Goal: Complete application form

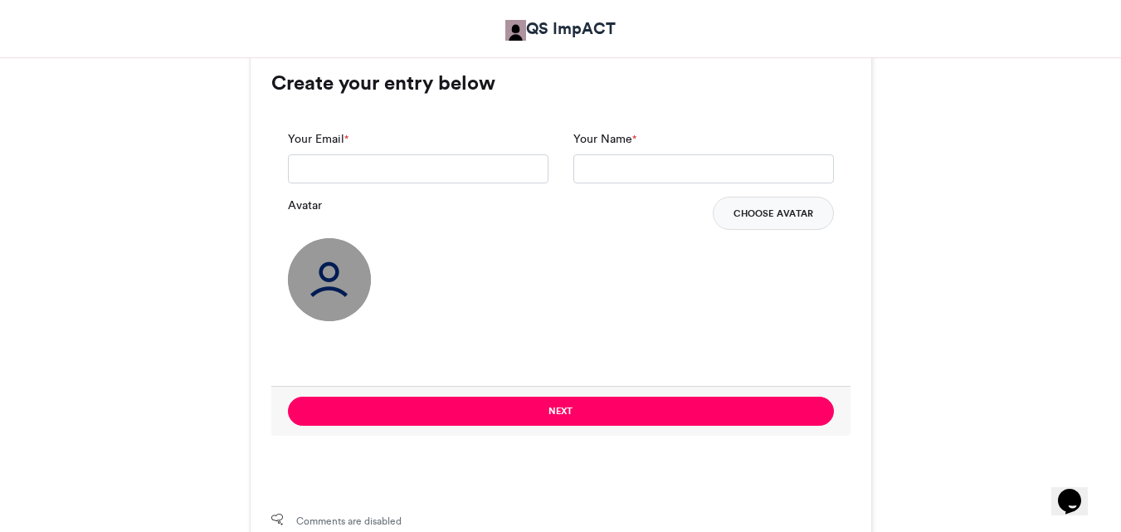
click at [778, 206] on button "Choose Avatar" at bounding box center [772, 213] width 121 height 33
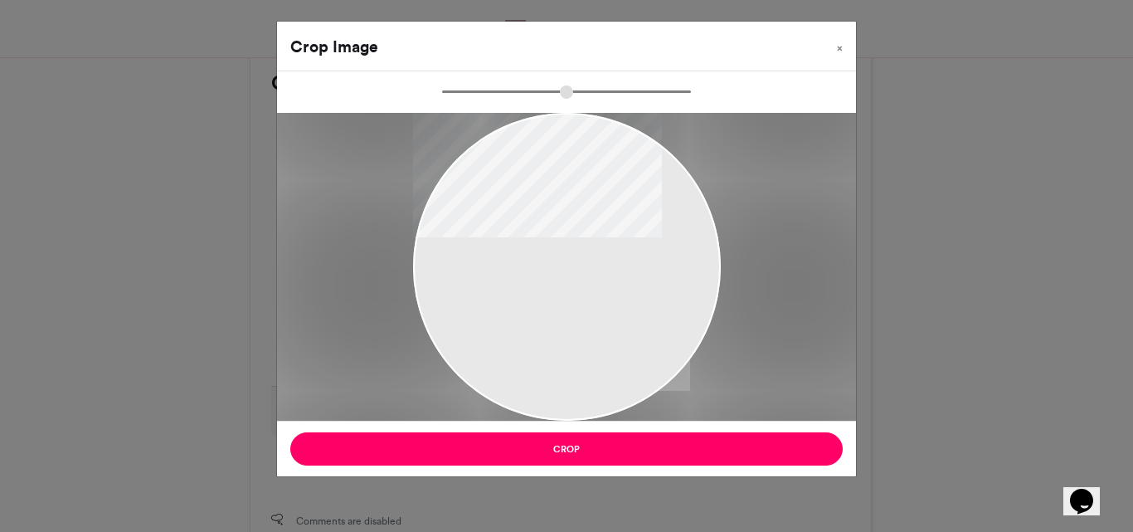
type input "******"
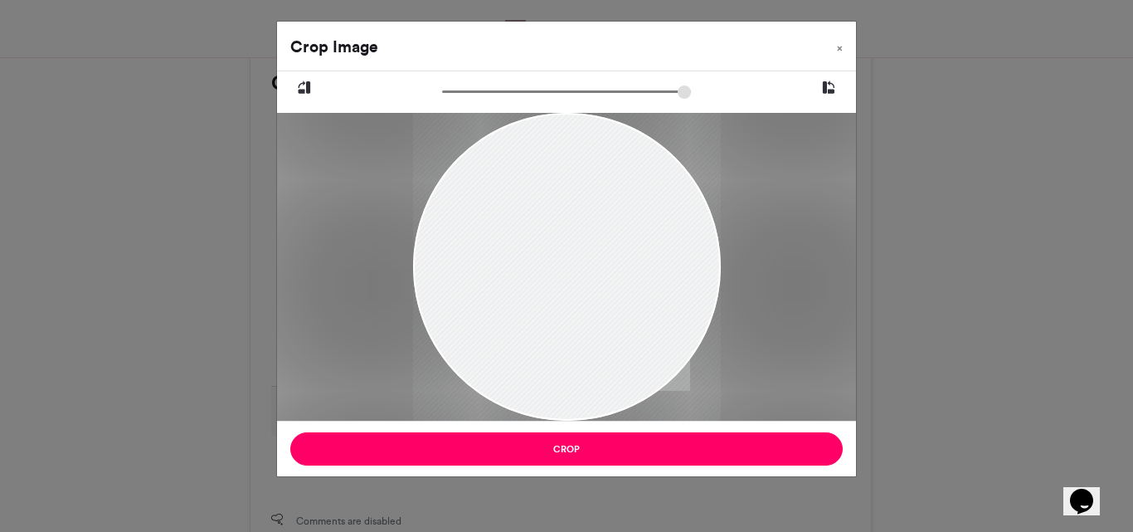
drag, startPoint x: 617, startPoint y: 320, endPoint x: 608, endPoint y: 114, distance: 205.9
click at [608, 114] on div at bounding box center [566, 216] width 308 height 411
drag, startPoint x: 559, startPoint y: 309, endPoint x: 557, endPoint y: 265, distance: 44.0
click at [557, 265] on div at bounding box center [566, 216] width 308 height 411
drag, startPoint x: 529, startPoint y: 281, endPoint x: 600, endPoint y: 261, distance: 73.3
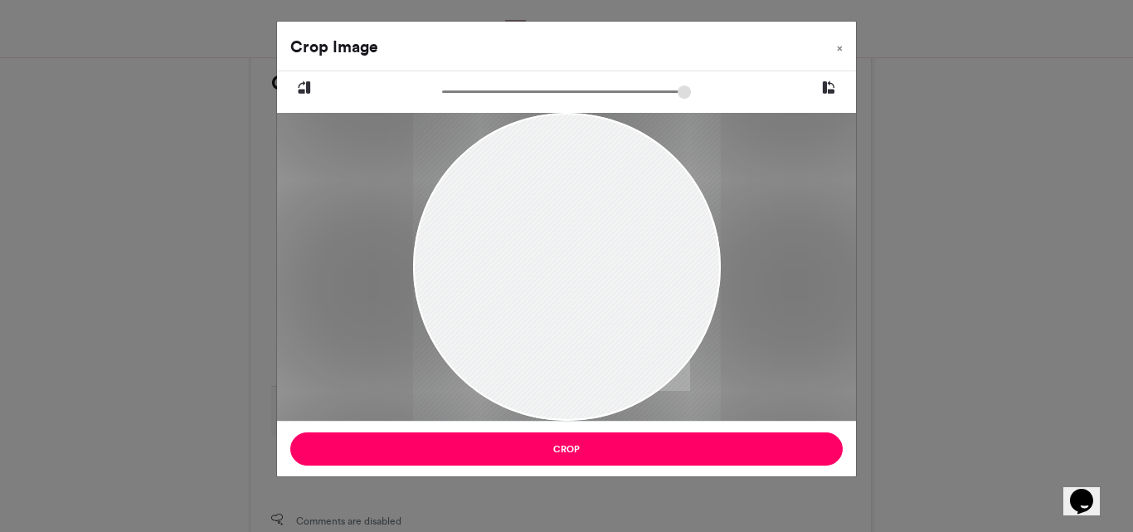
click at [600, 261] on div at bounding box center [566, 216] width 308 height 411
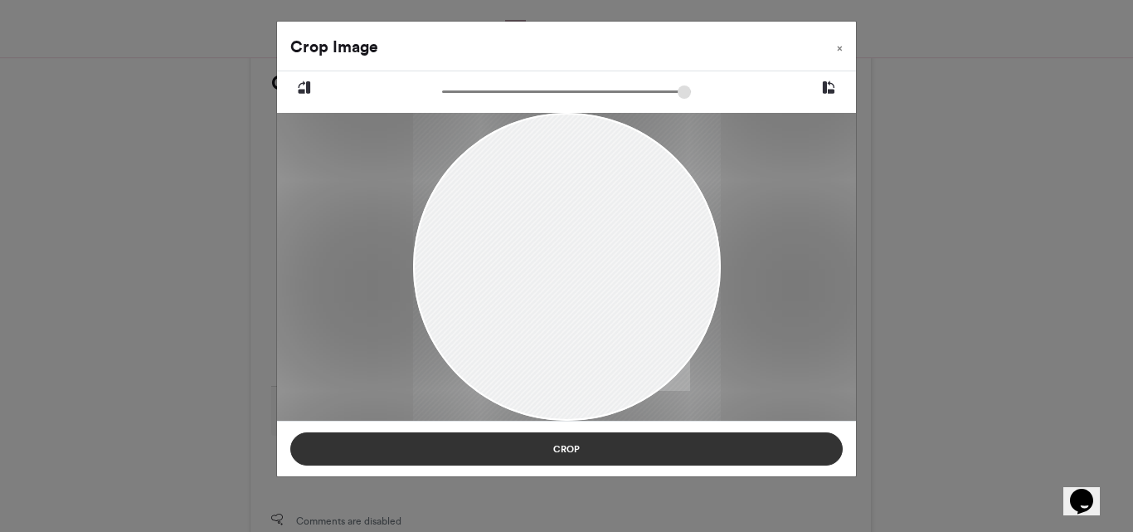
click at [586, 453] on button "Crop" at bounding box center [566, 448] width 552 height 33
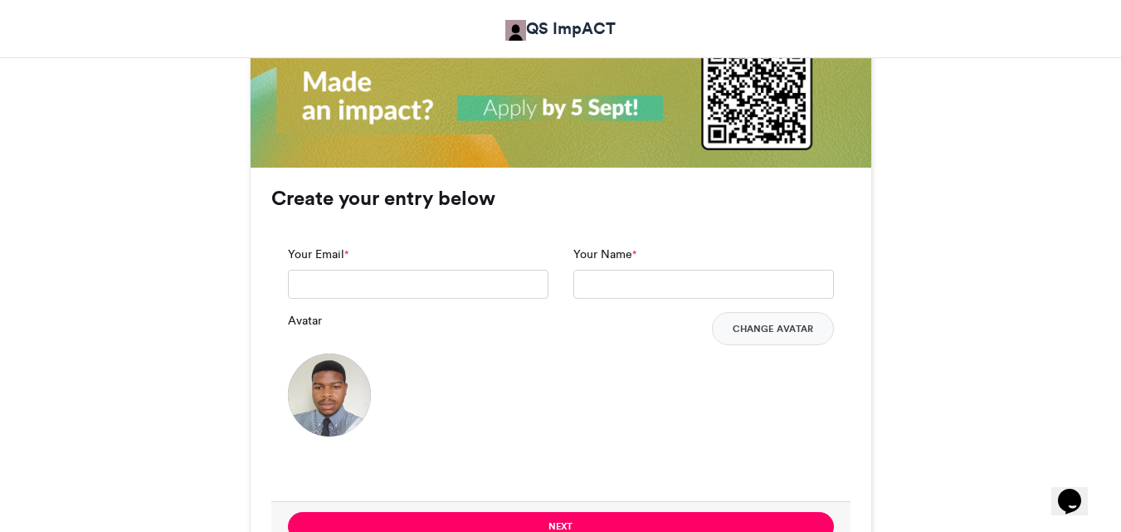
scroll to position [1174, 0]
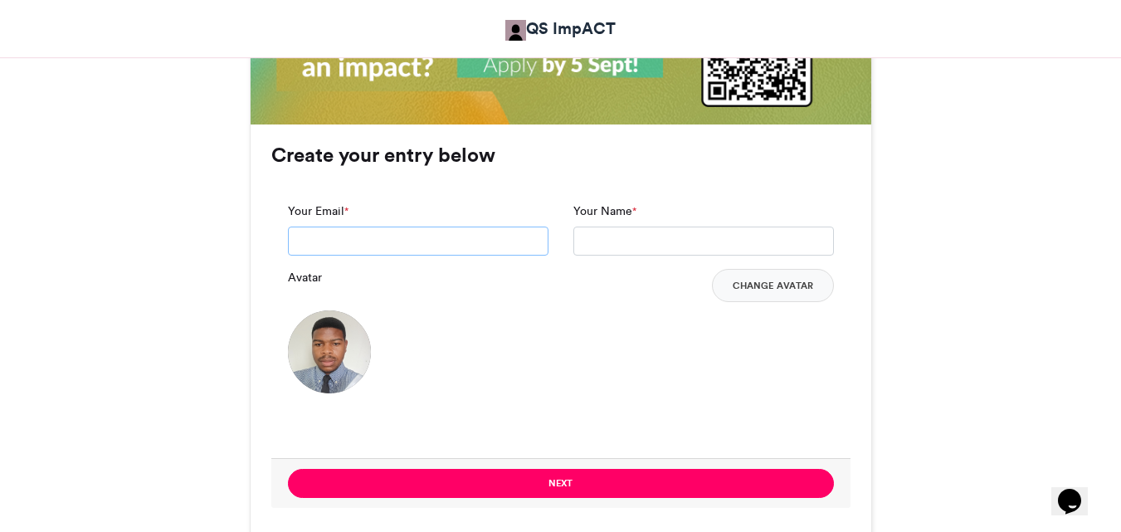
click at [383, 238] on input "Your Email *" at bounding box center [418, 241] width 260 height 30
type input "**********"
click at [633, 232] on input "Your Name *" at bounding box center [703, 241] width 260 height 30
type input "**********"
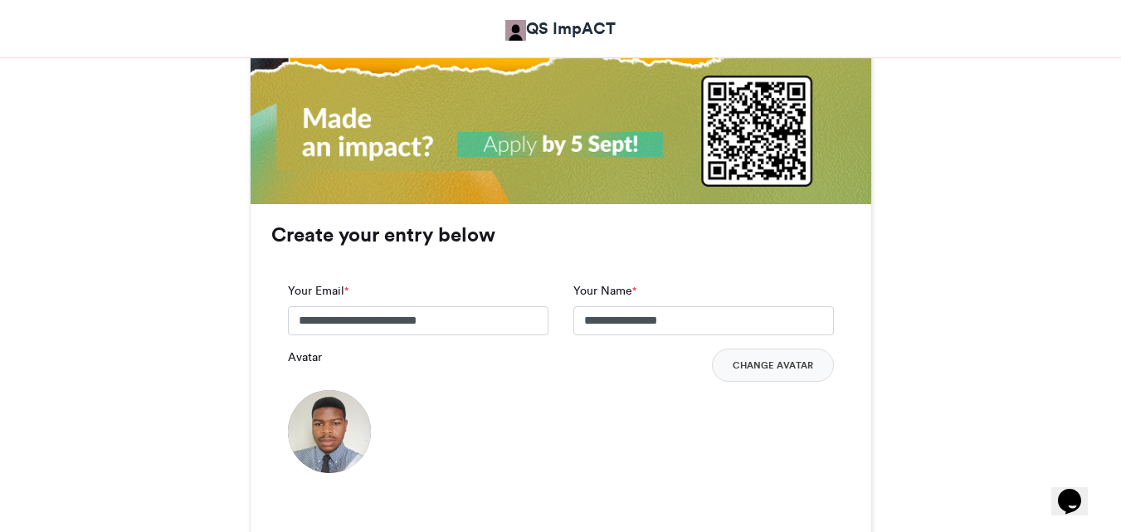
scroll to position [1285, 0]
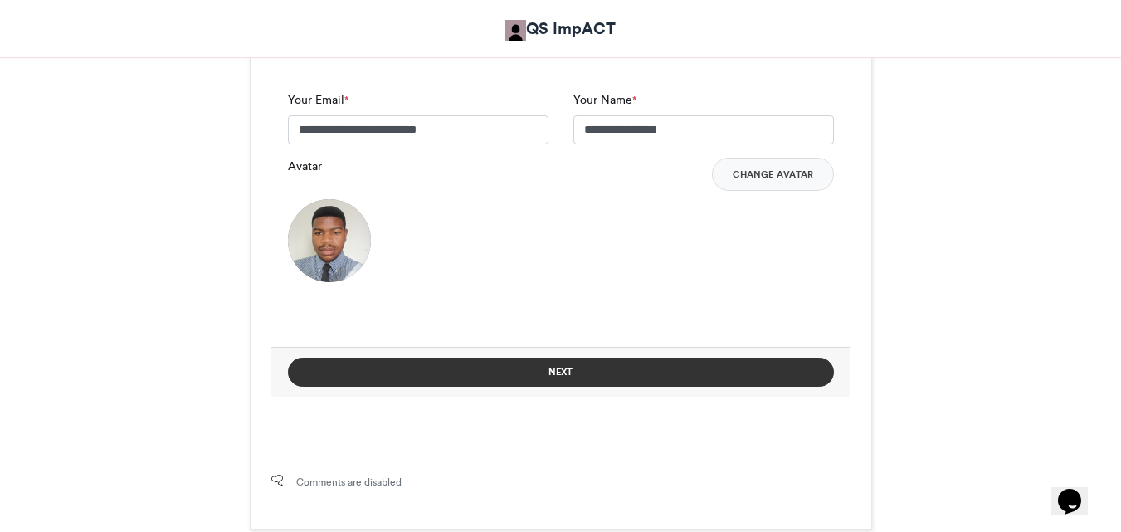
click at [555, 369] on button "Next" at bounding box center [561, 371] width 546 height 29
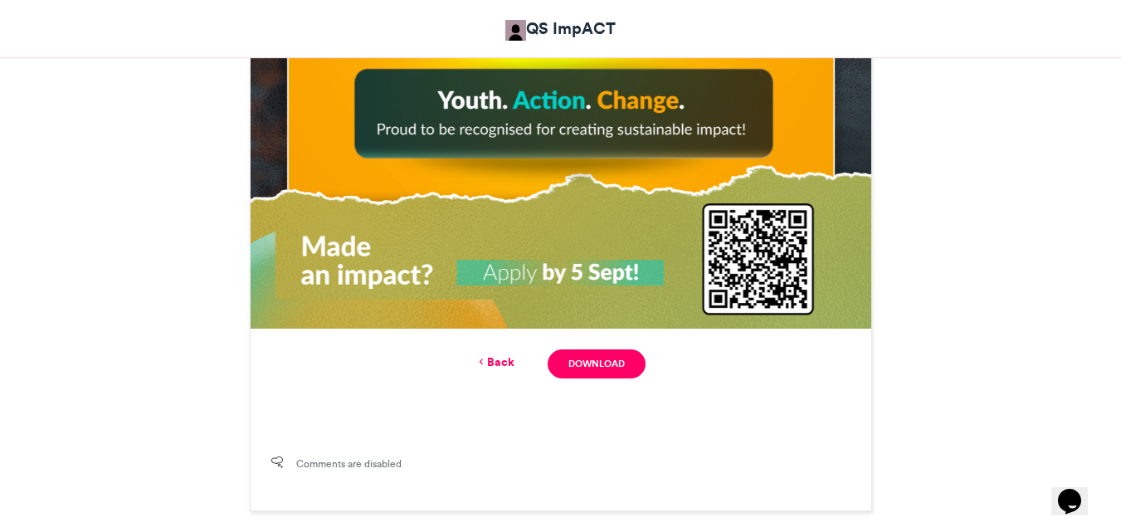
scroll to position [994, 0]
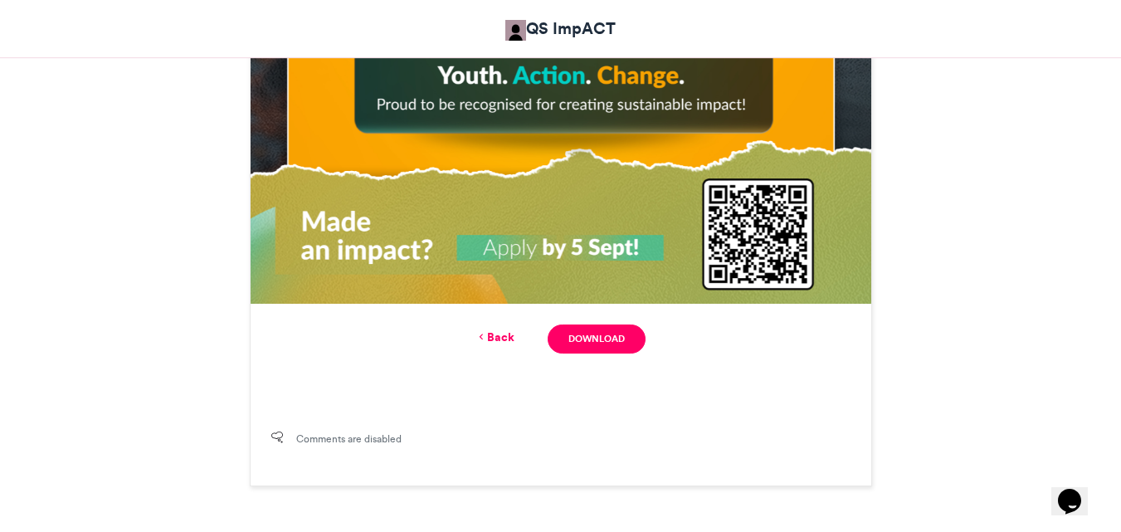
click at [493, 336] on link "Back" at bounding box center [494, 336] width 39 height 17
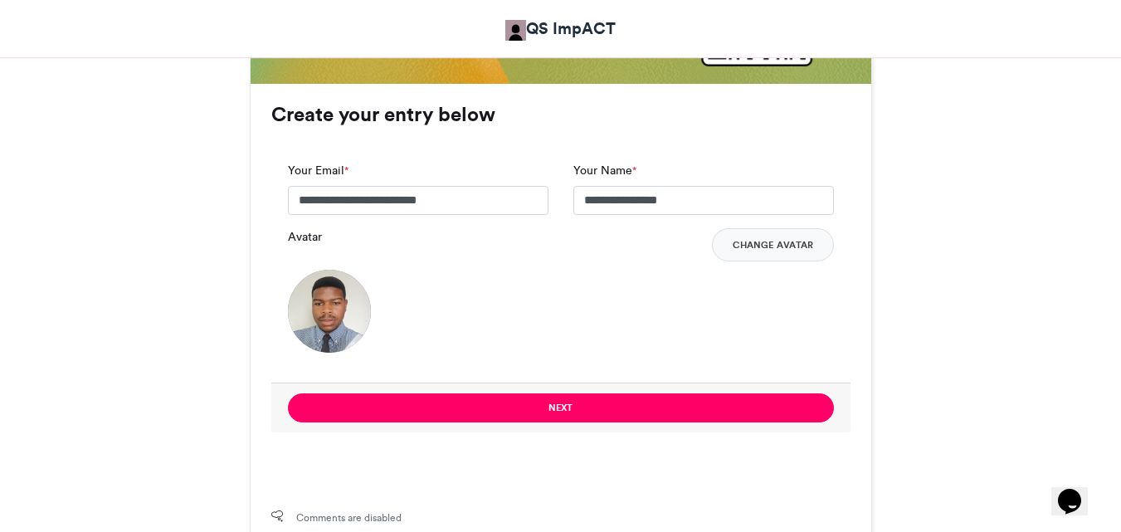
scroll to position [1344, 0]
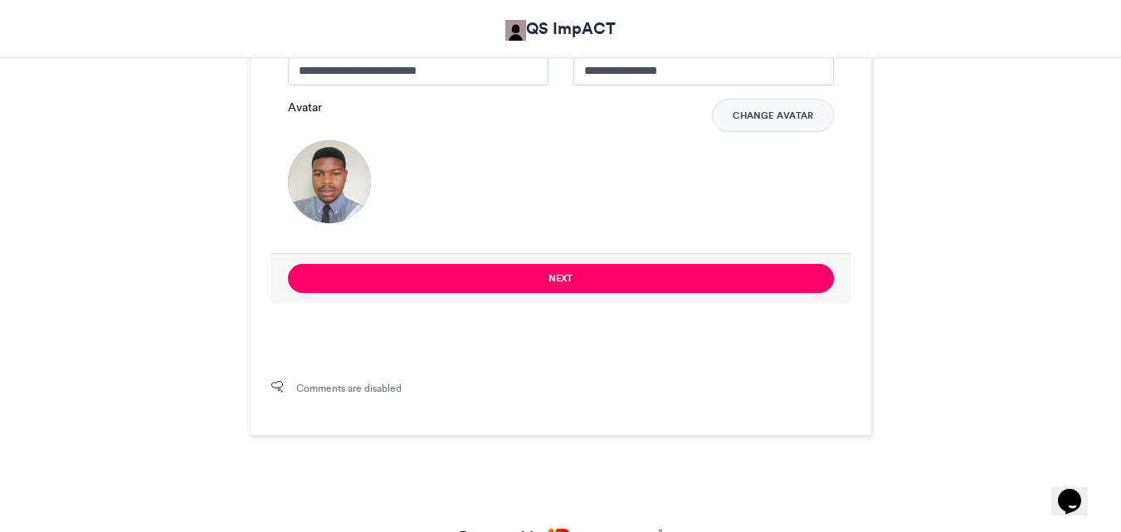
click at [530, 158] on div "Avatar Change Avatar" at bounding box center [561, 161] width 546 height 124
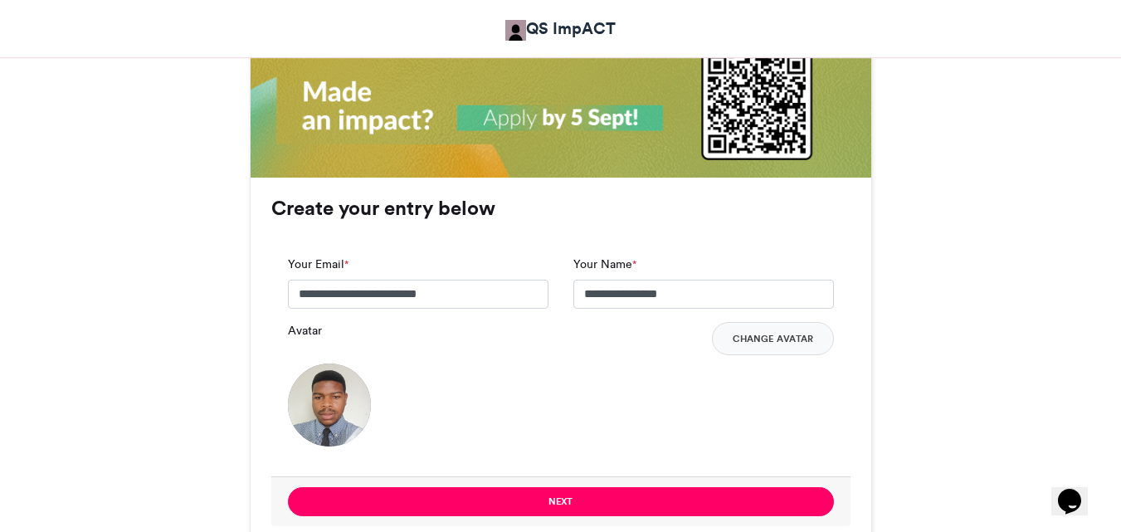
scroll to position [1202, 0]
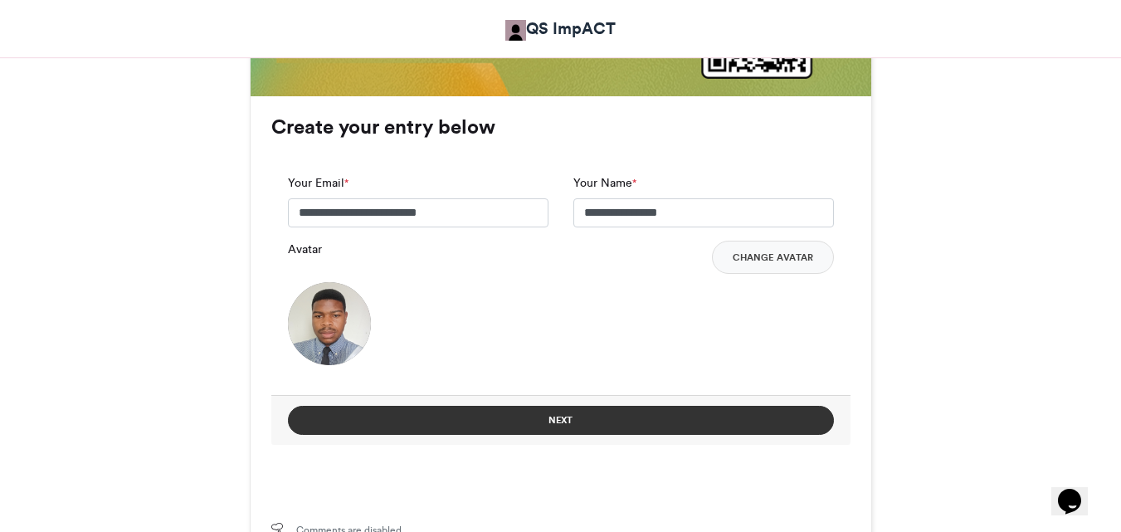
click at [535, 423] on button "Next" at bounding box center [561, 420] width 546 height 29
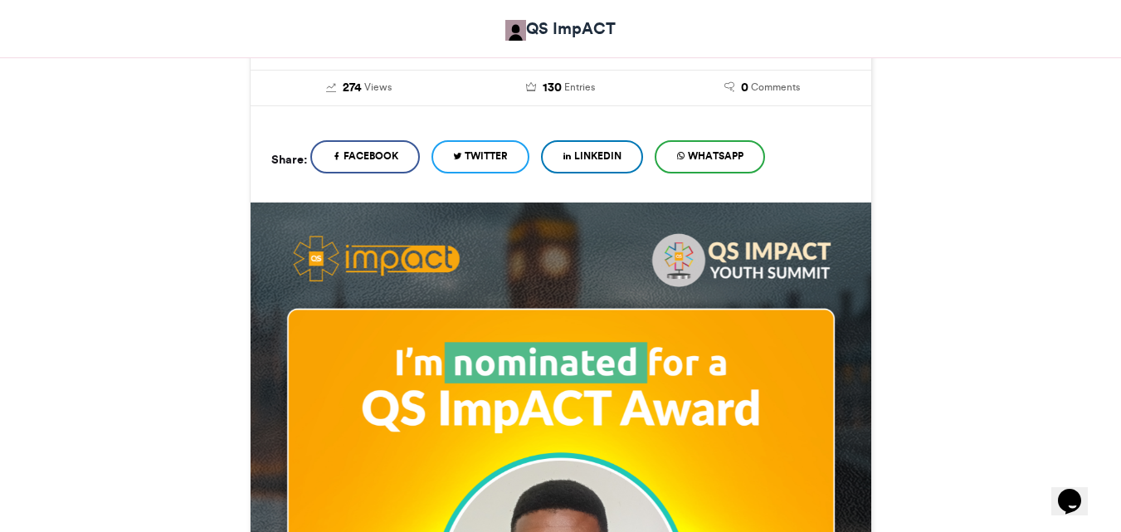
scroll to position [371, 0]
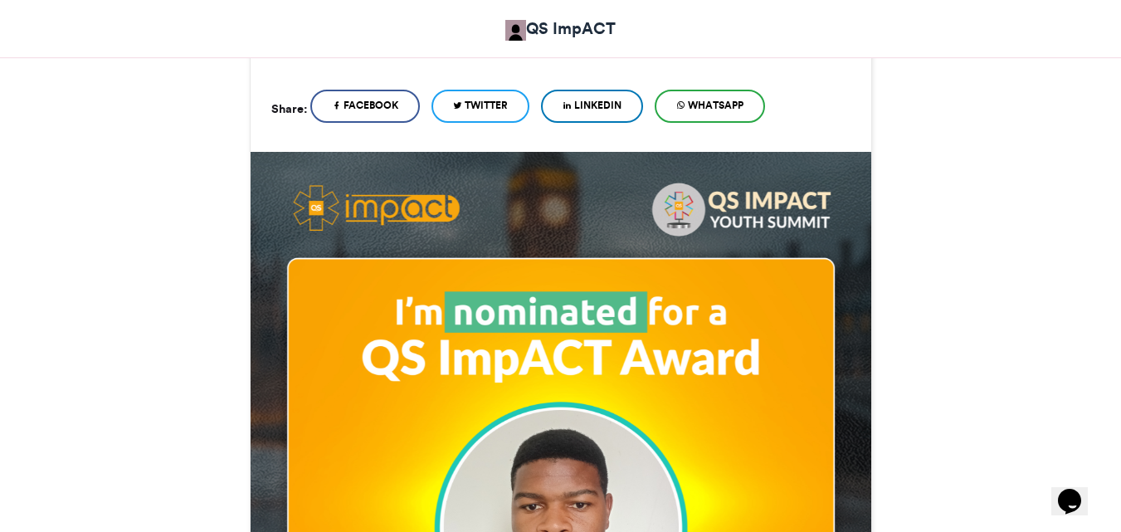
click at [613, 99] on span "LinkedIn" at bounding box center [597, 105] width 47 height 15
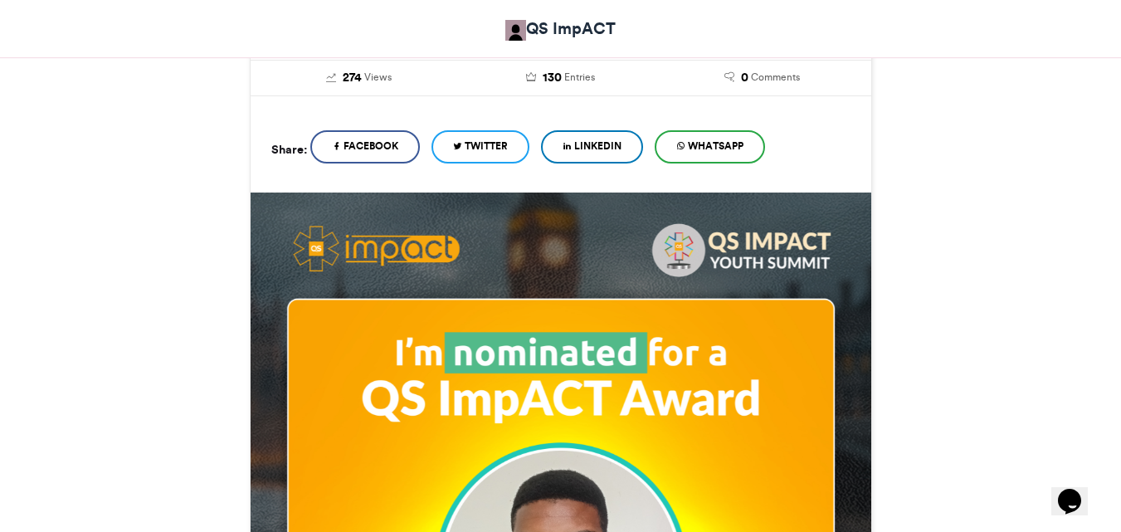
scroll to position [344, 0]
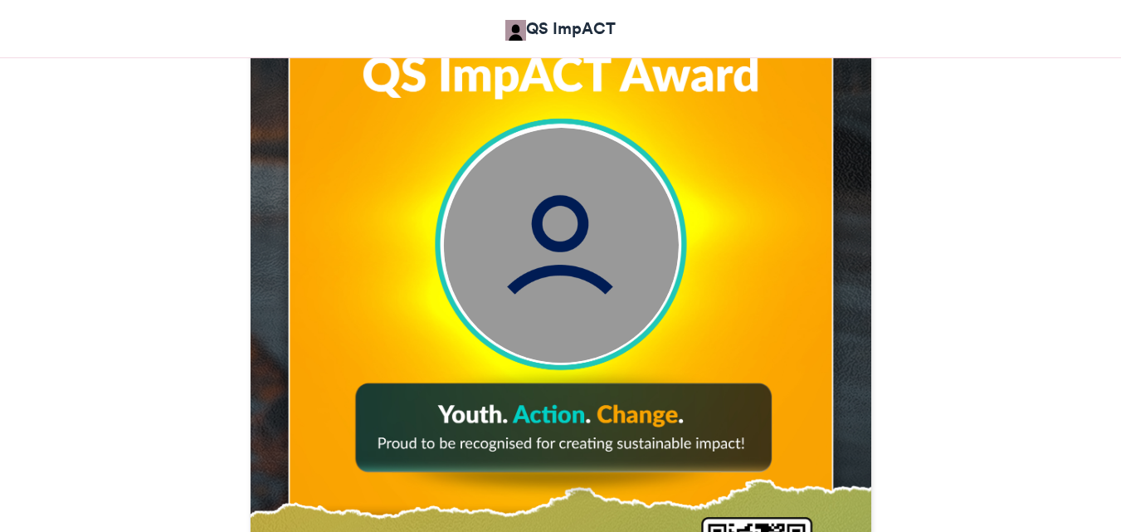
scroll to position [445, 0]
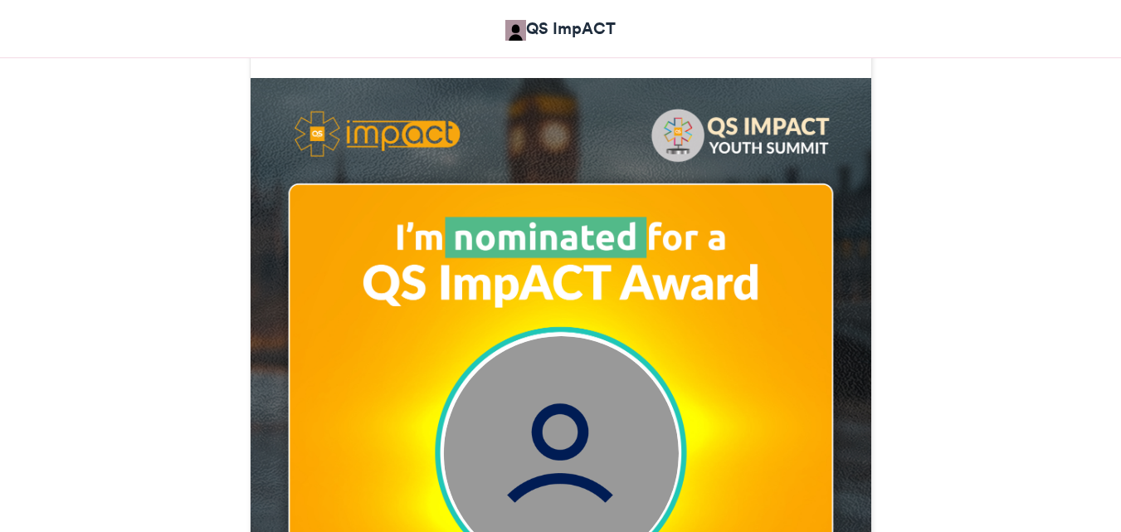
click at [562, 414] on img at bounding box center [560, 453] width 235 height 235
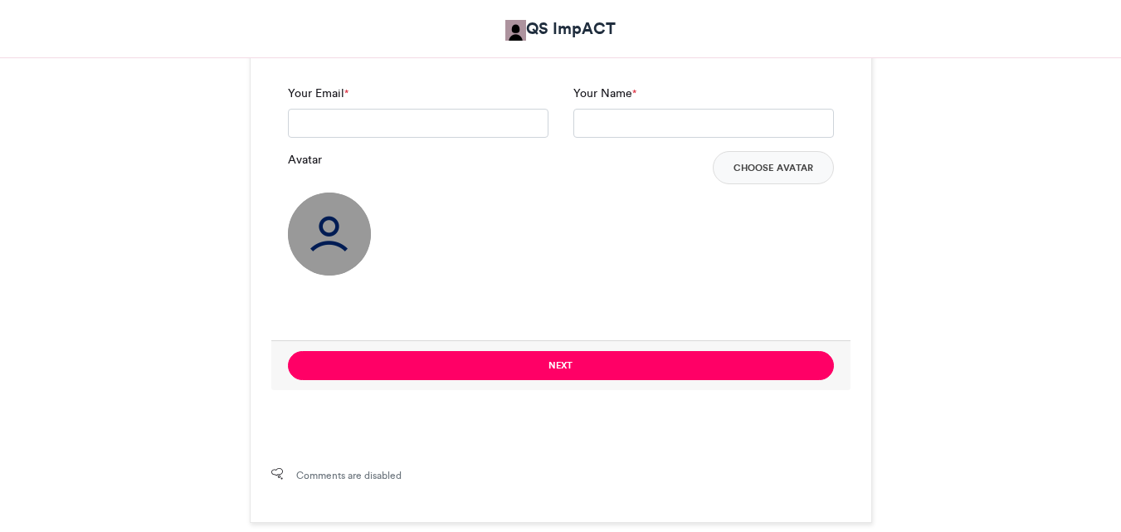
scroll to position [1301, 0]
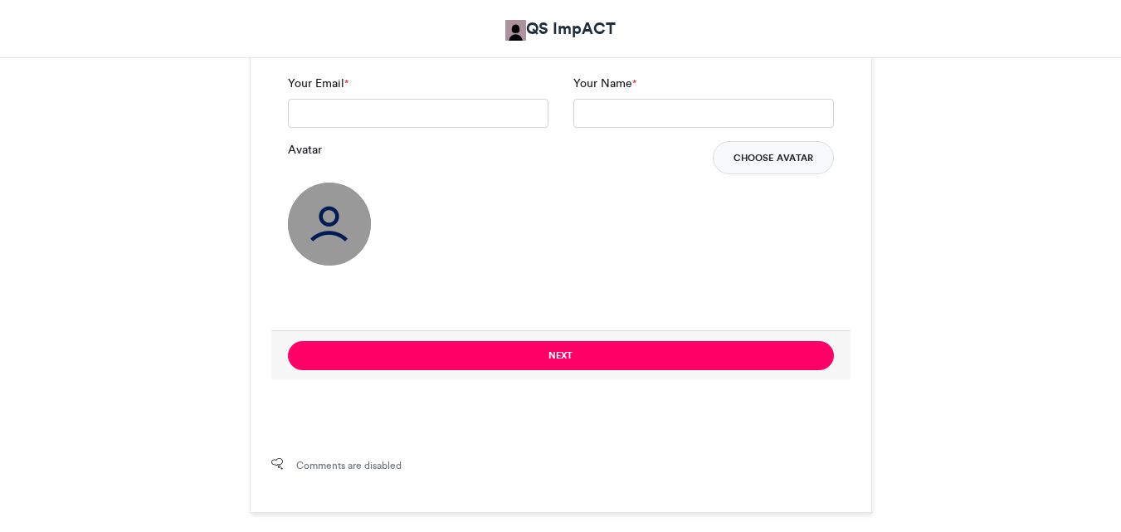
click at [799, 155] on button "Choose Avatar" at bounding box center [772, 157] width 121 height 33
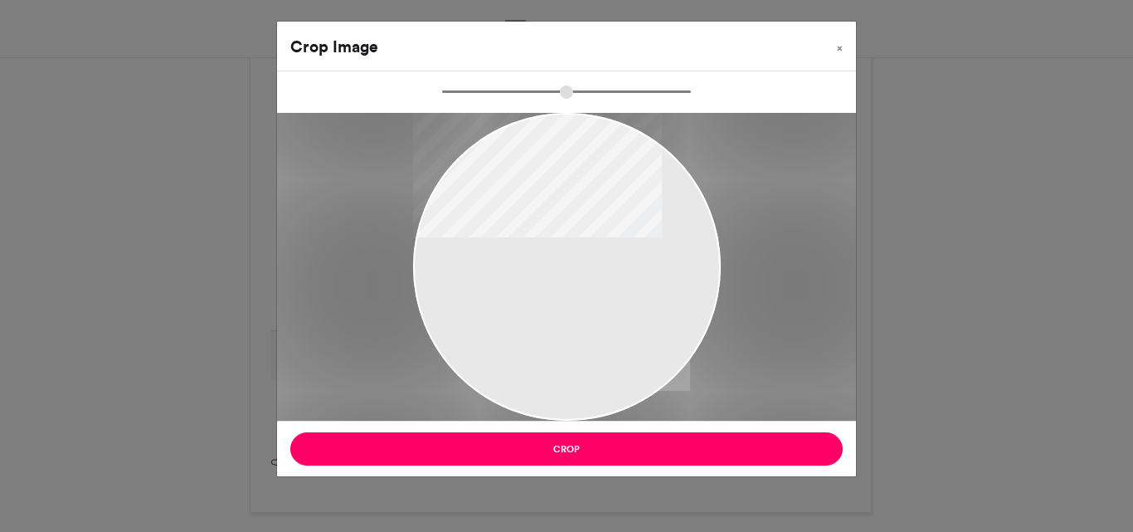
type input "******"
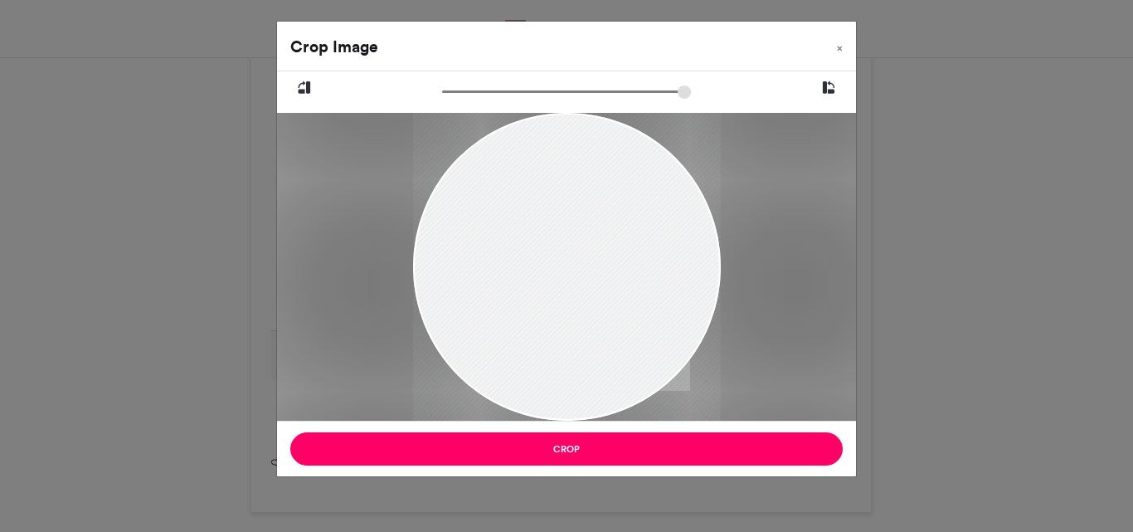
drag, startPoint x: 578, startPoint y: 300, endPoint x: 570, endPoint y: 221, distance: 79.2
click at [570, 221] on div at bounding box center [566, 216] width 308 height 411
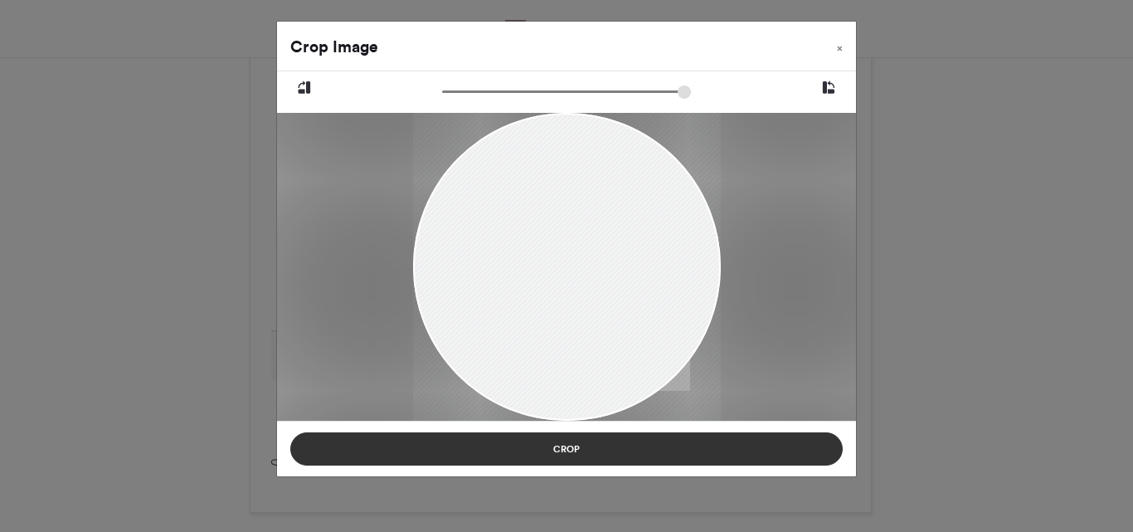
click at [566, 452] on button "Crop" at bounding box center [566, 448] width 552 height 33
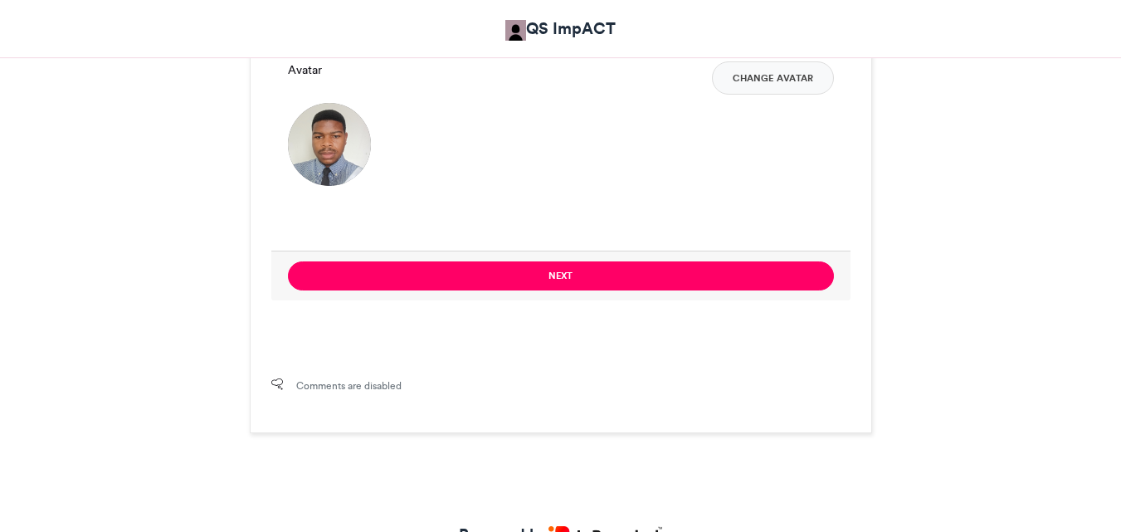
scroll to position [1279, 0]
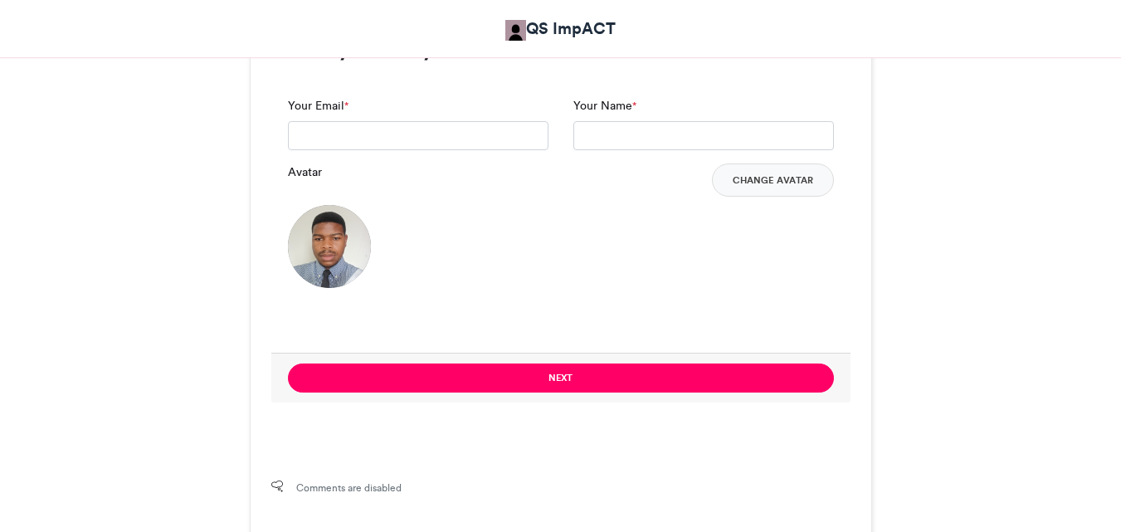
click at [315, 241] on img at bounding box center [329, 246] width 83 height 83
click at [378, 220] on div "Avatar Change Avatar" at bounding box center [561, 225] width 546 height 124
click at [294, 252] on img at bounding box center [329, 246] width 83 height 83
click at [338, 126] on input "Your Email *" at bounding box center [418, 136] width 260 height 30
type input "**********"
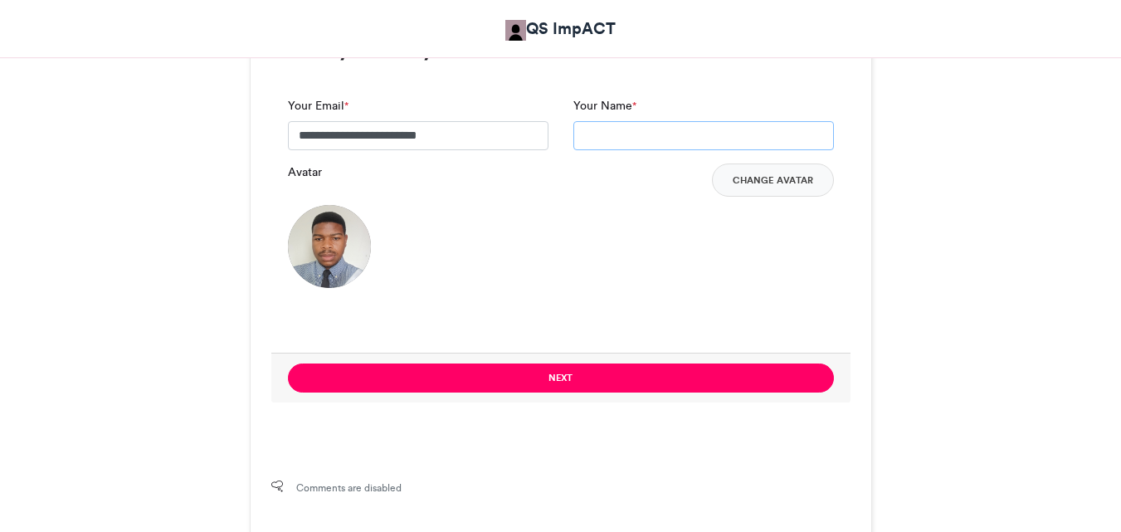
click at [604, 122] on input "Your Name *" at bounding box center [703, 136] width 260 height 30
type input "**********"
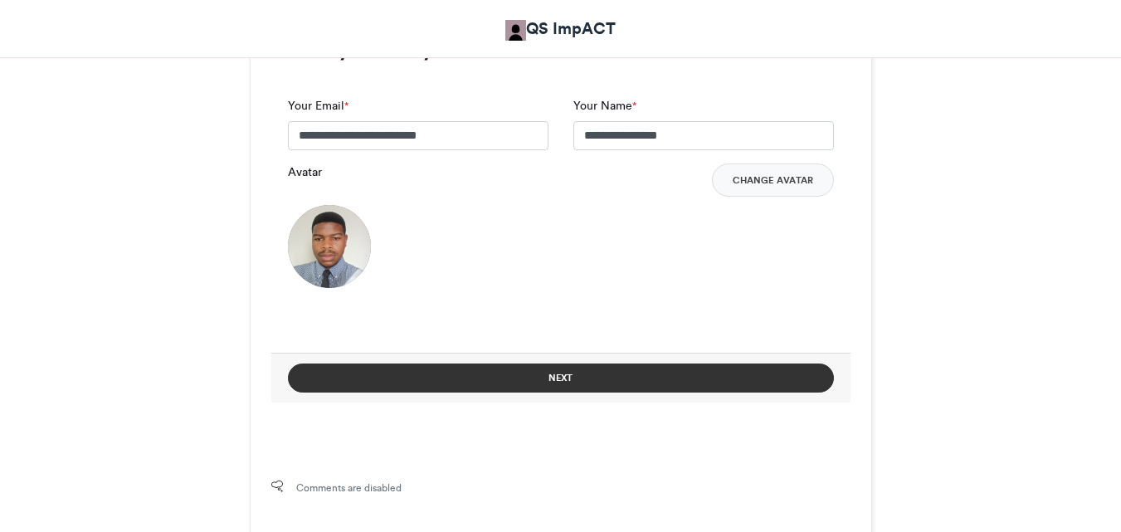
click at [581, 375] on button "Next" at bounding box center [561, 377] width 546 height 29
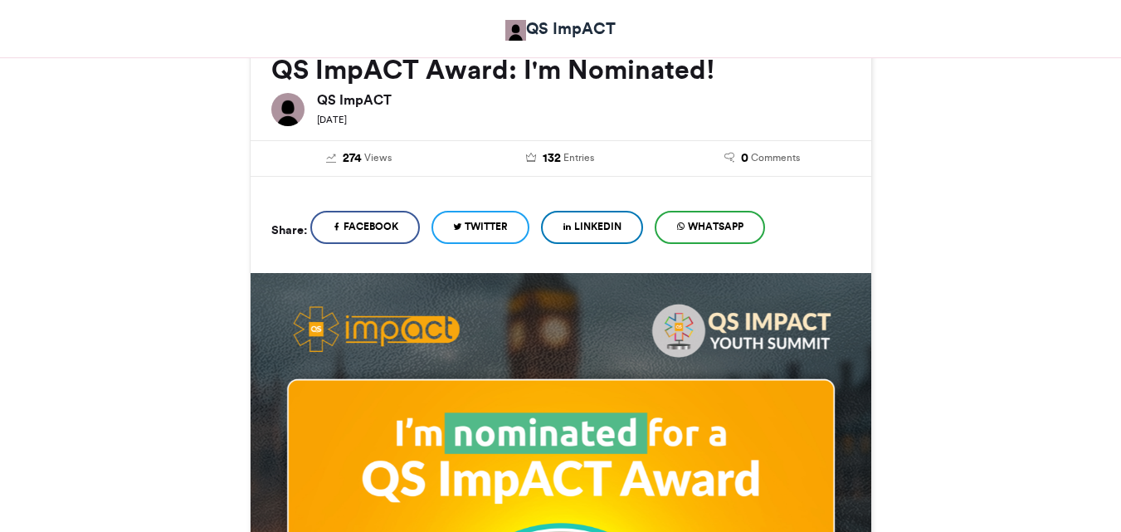
scroll to position [244, 0]
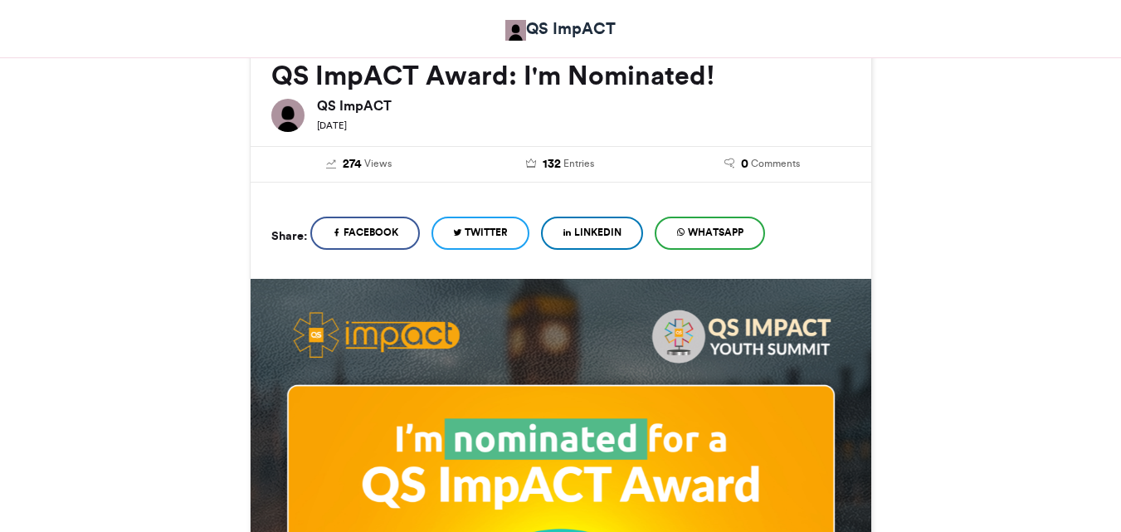
click at [280, 108] on img at bounding box center [287, 115] width 33 height 33
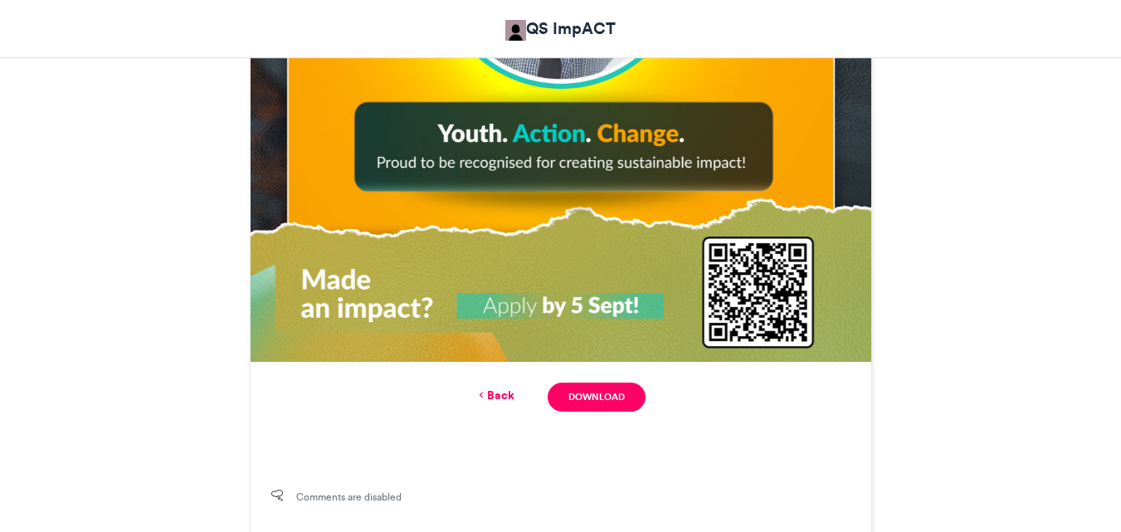
scroll to position [1029, 0]
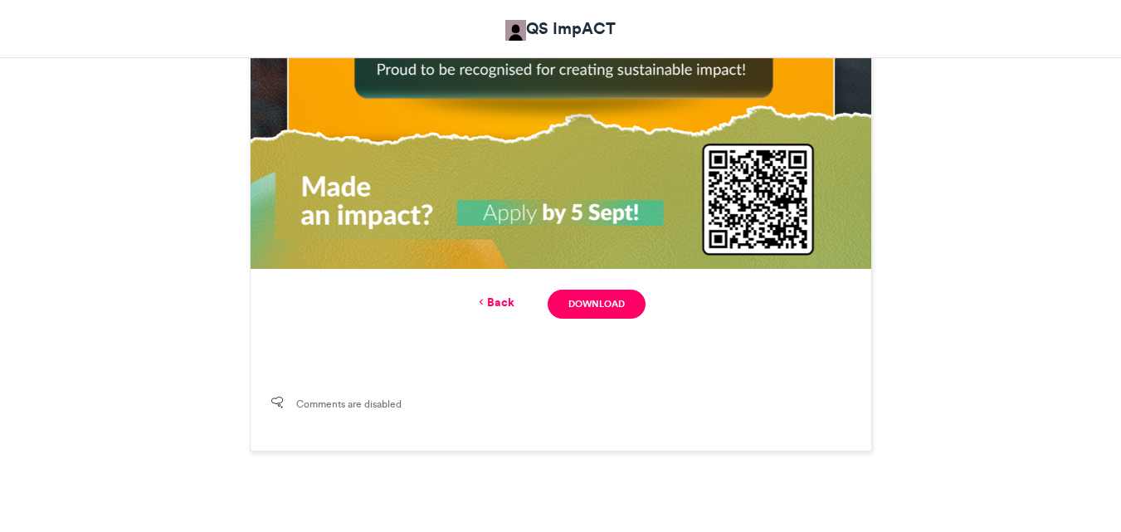
click at [482, 305] on icon at bounding box center [481, 301] width 12 height 15
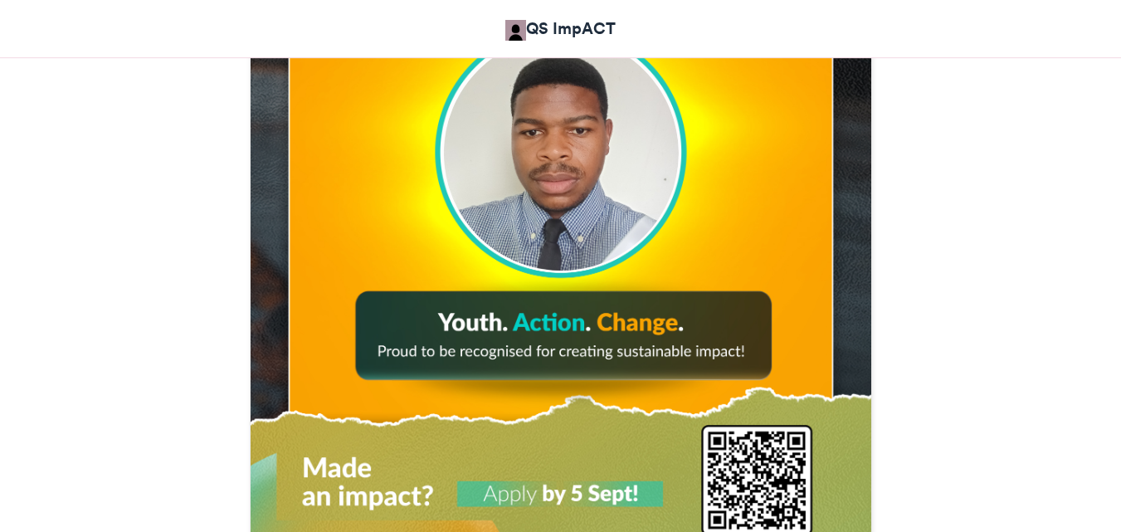
scroll to position [751, 0]
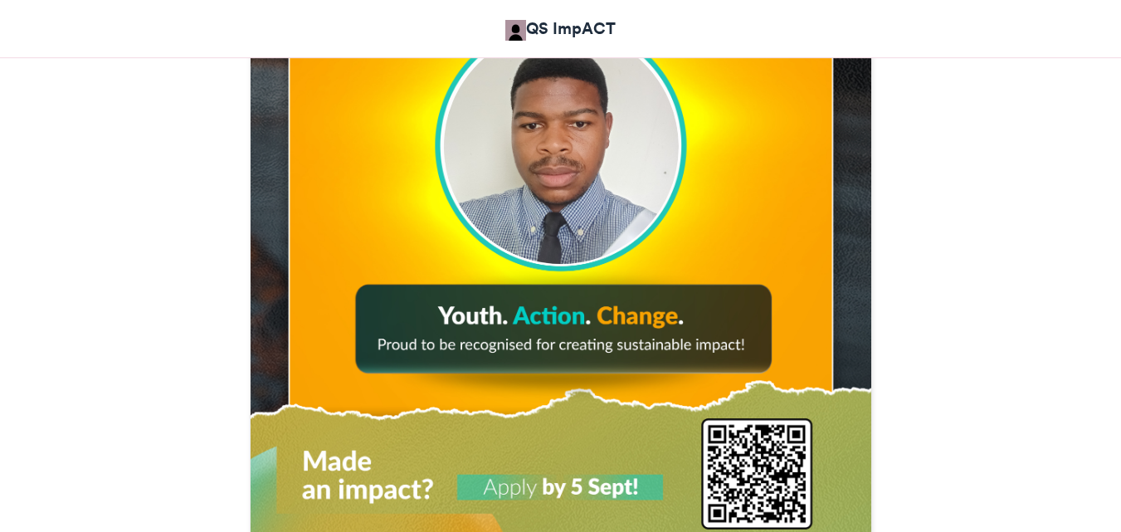
click at [751, 195] on img at bounding box center [560, 157] width 625 height 781
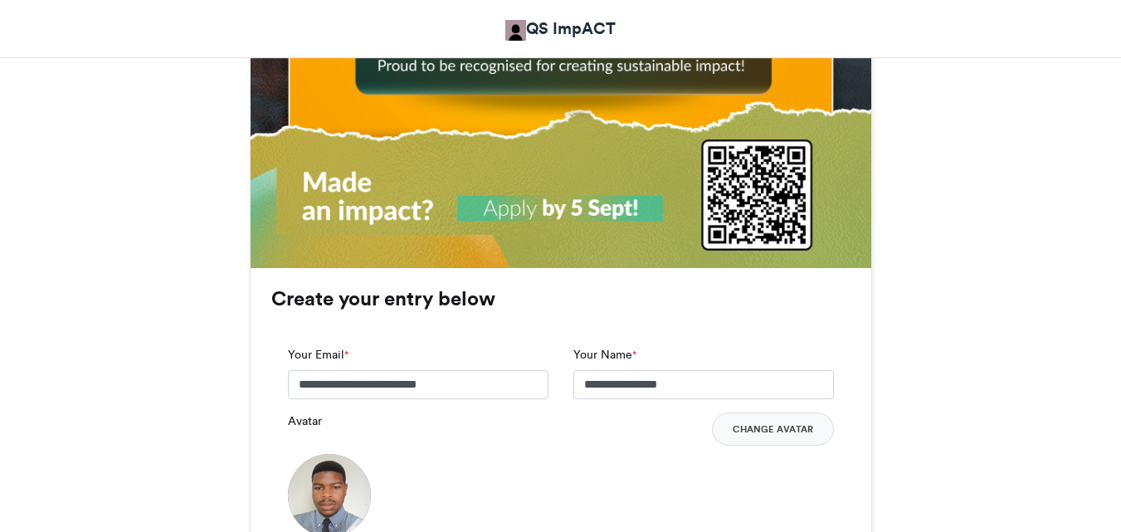
scroll to position [1244, 0]
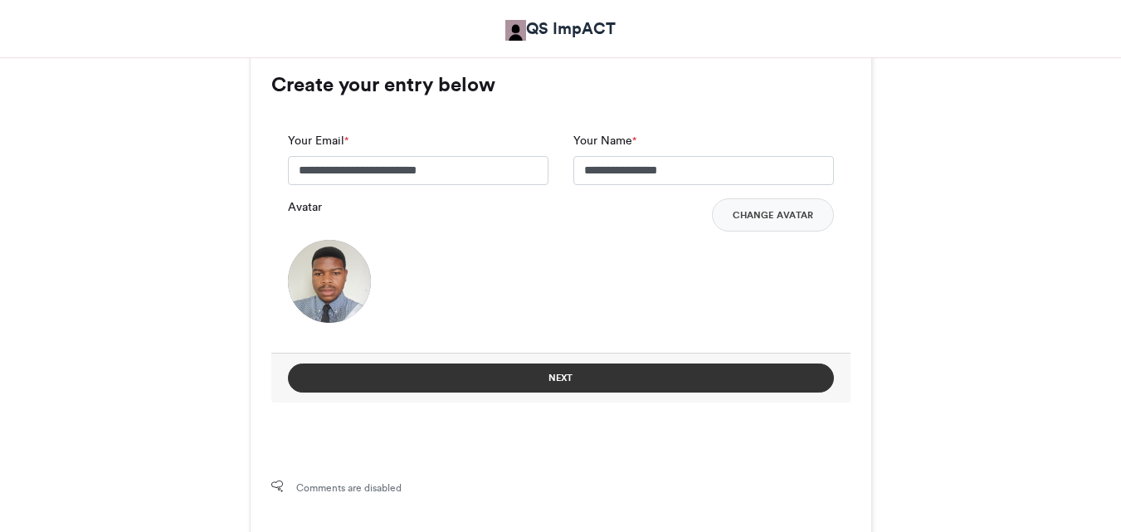
click at [543, 378] on button "Next" at bounding box center [561, 377] width 546 height 29
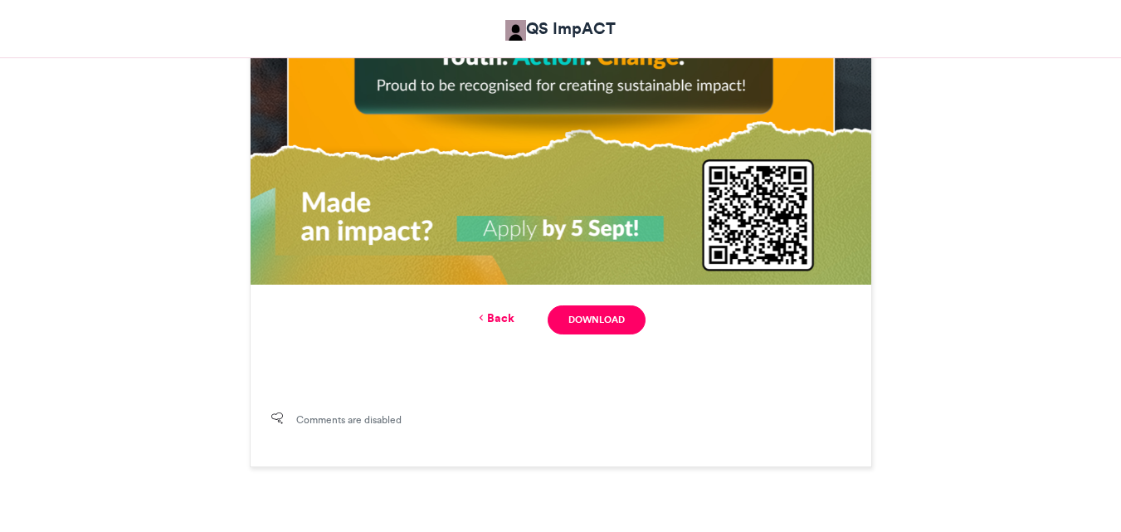
scroll to position [1066, 0]
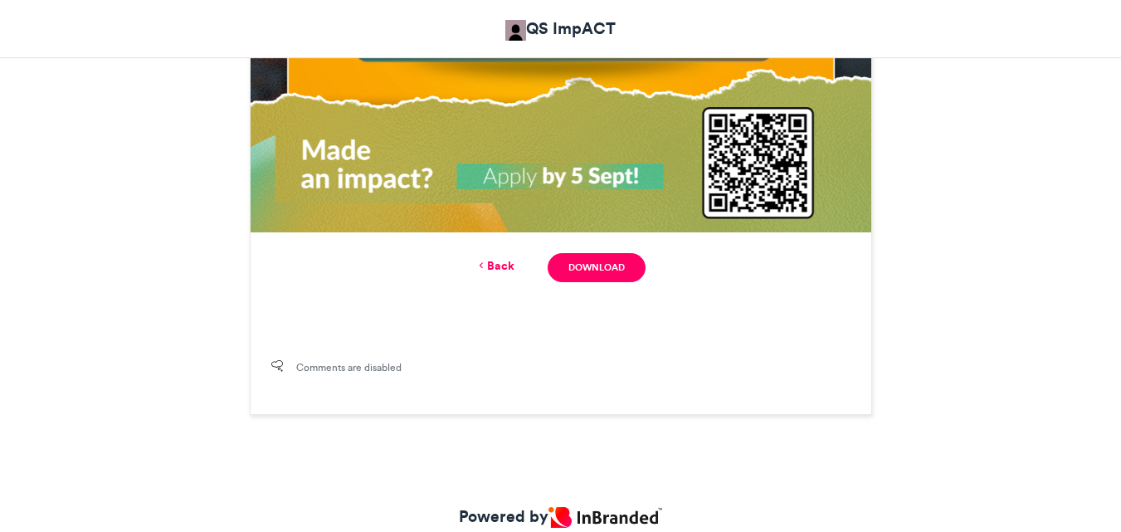
click at [478, 258] on icon at bounding box center [481, 265] width 12 height 15
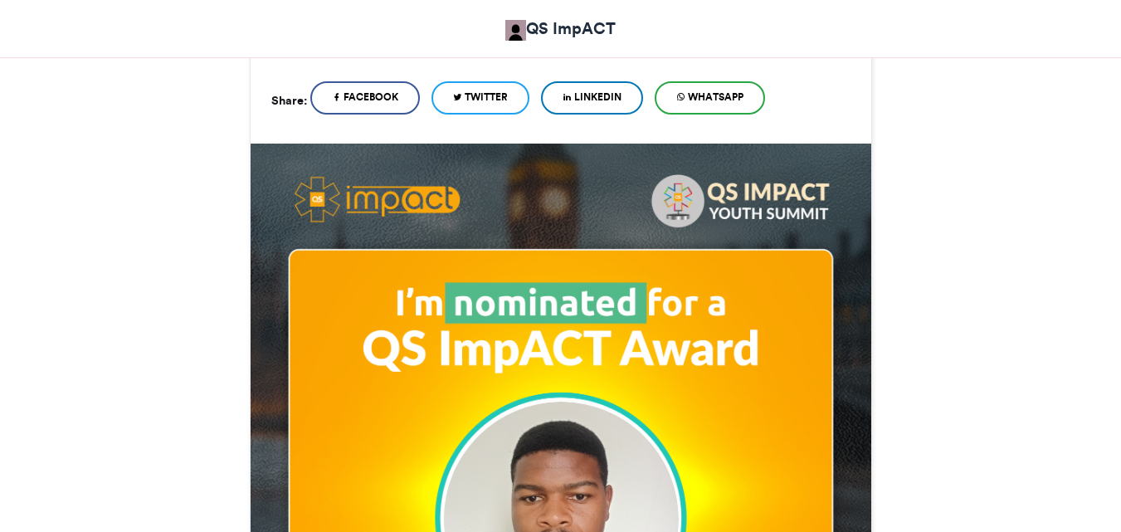
scroll to position [347, 0]
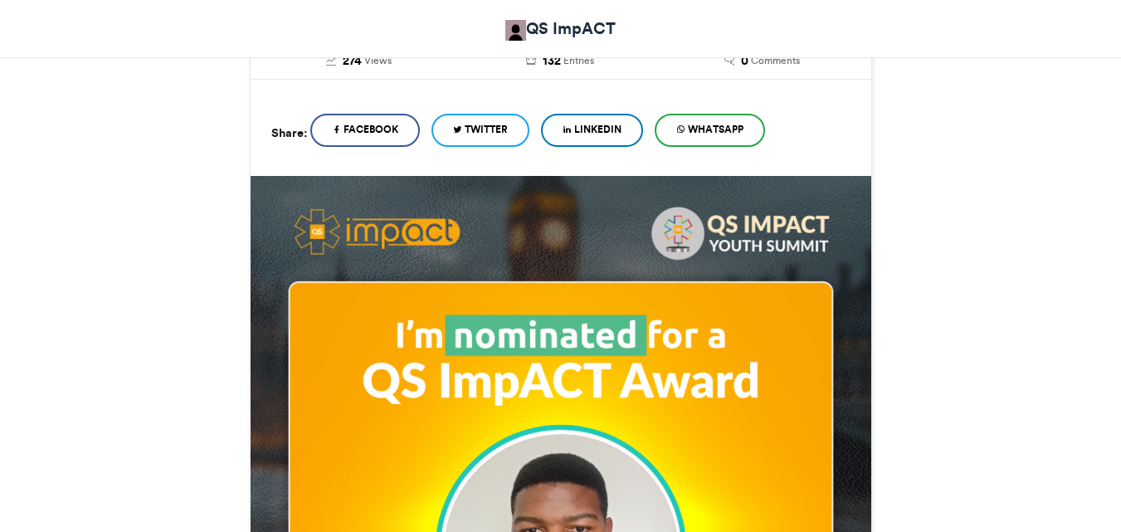
click at [588, 130] on span "LinkedIn" at bounding box center [597, 129] width 47 height 15
